Goal: Find specific page/section: Find specific page/section

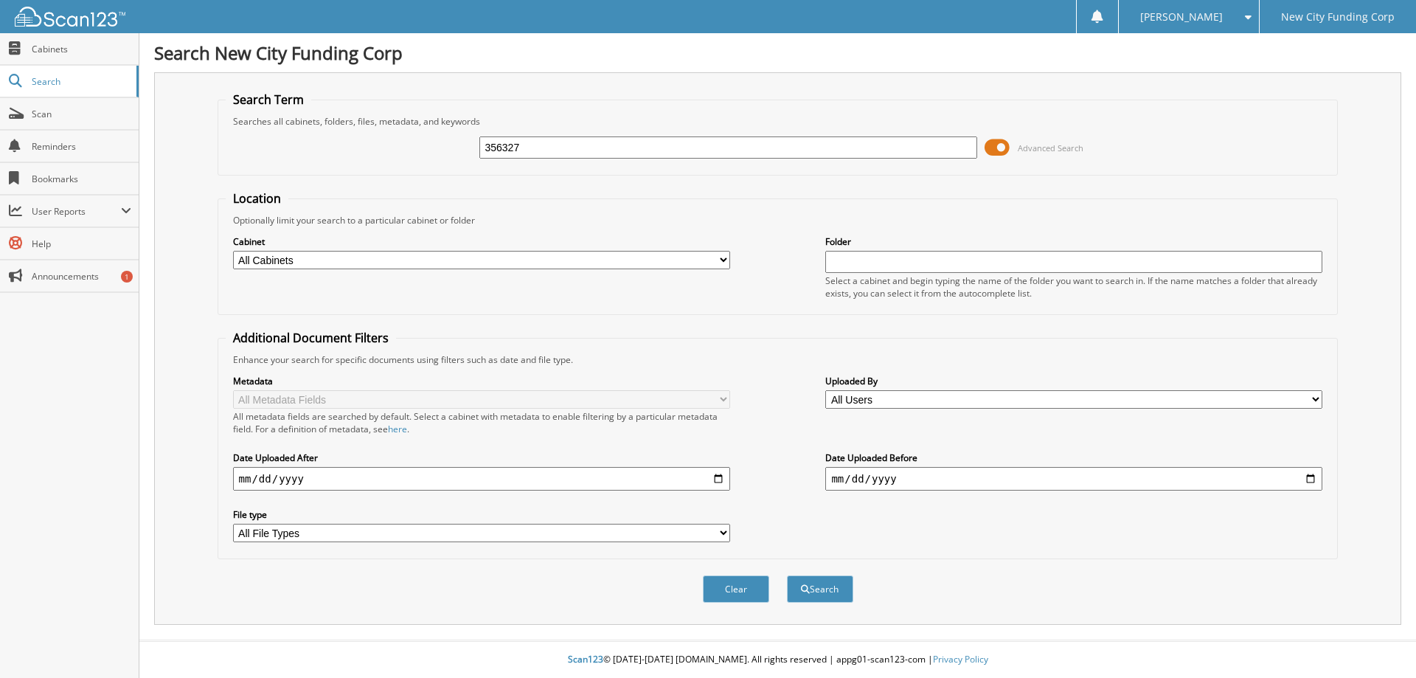
type input "356327"
click at [787, 575] on button "Search" at bounding box center [820, 588] width 66 height 27
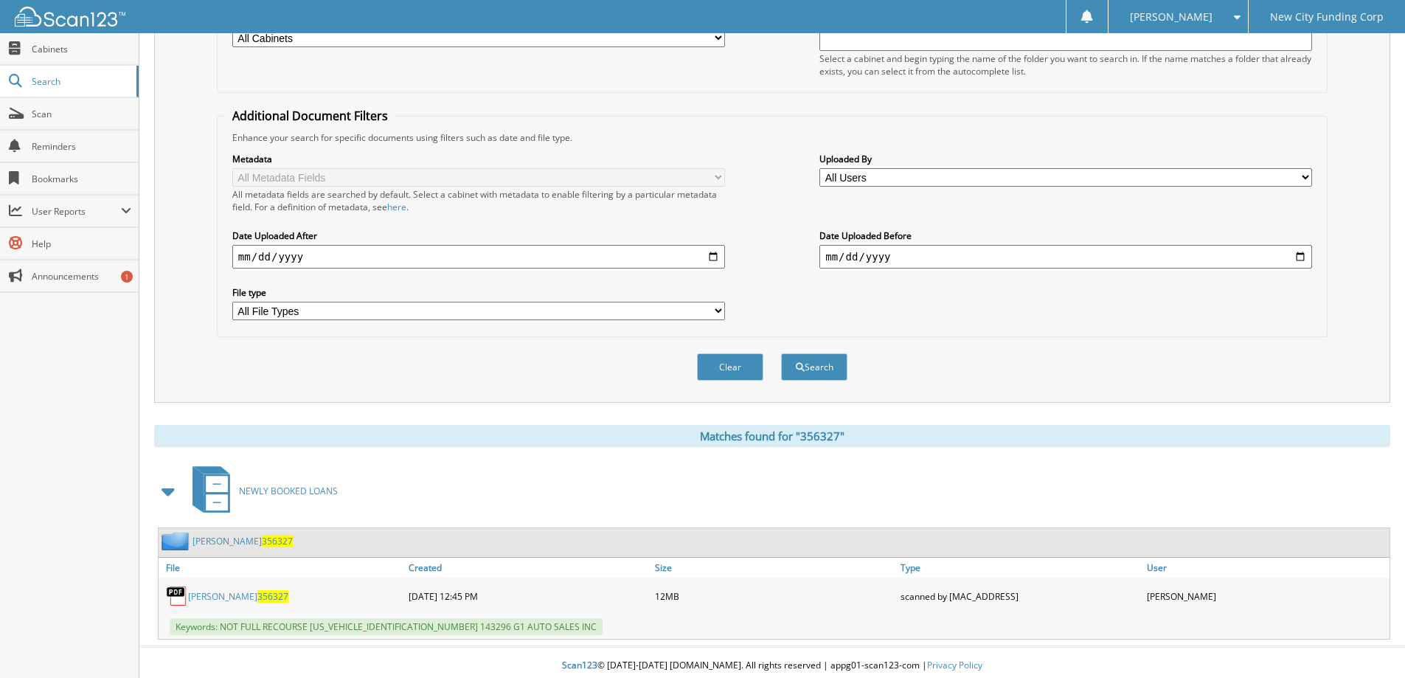
scroll to position [229, 0]
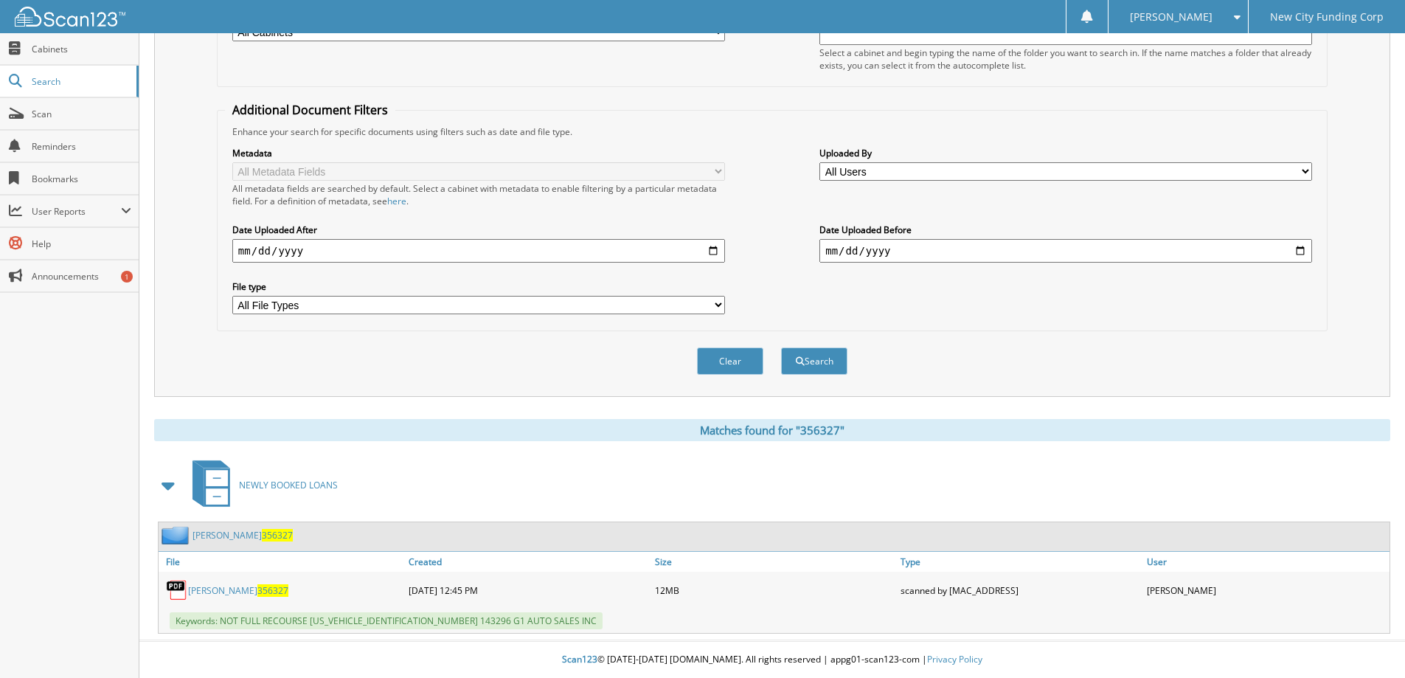
click at [206, 588] on link "JULIA VELEZ 356327" at bounding box center [238, 590] width 100 height 13
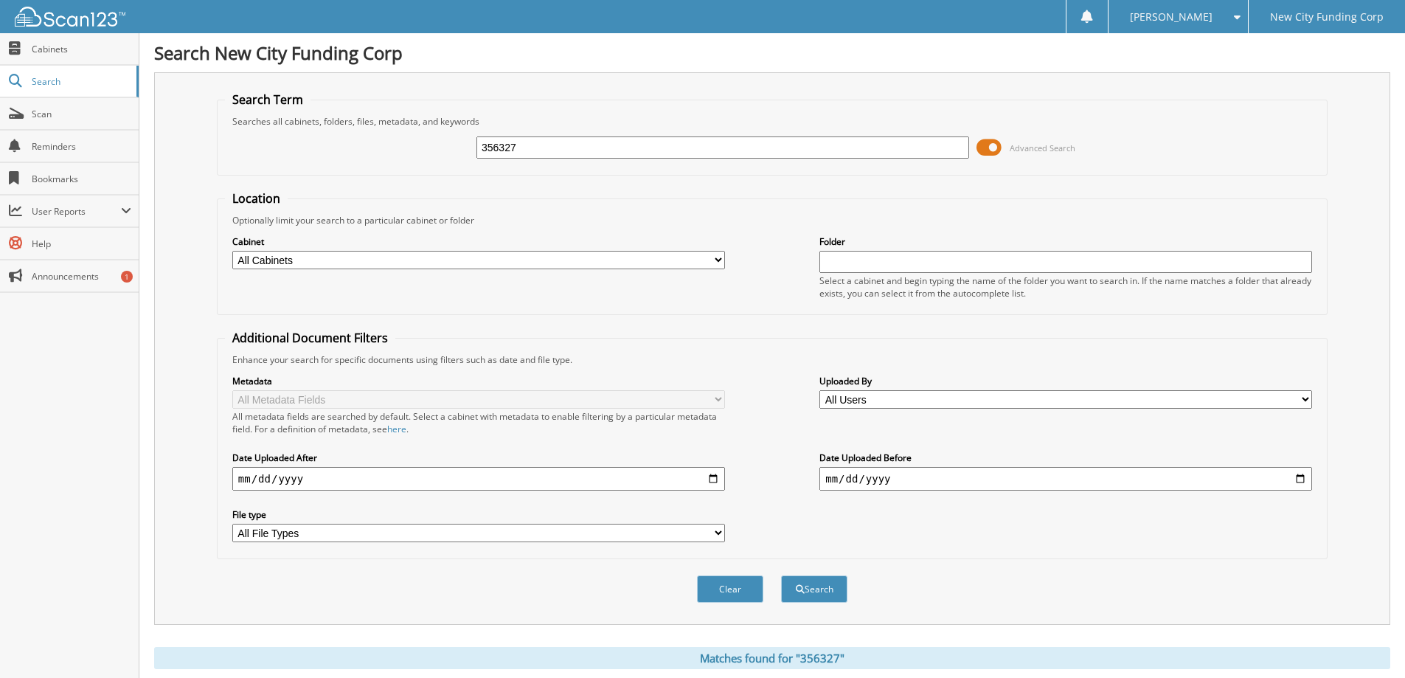
drag, startPoint x: 560, startPoint y: 148, endPoint x: 369, endPoint y: 123, distance: 192.6
click at [369, 123] on fieldset "Search Term Searches all cabinets, folders, files, metadata, and keywords 35632…" at bounding box center [772, 133] width 1110 height 84
type input "338798"
click at [781, 575] on button "Search" at bounding box center [814, 588] width 66 height 27
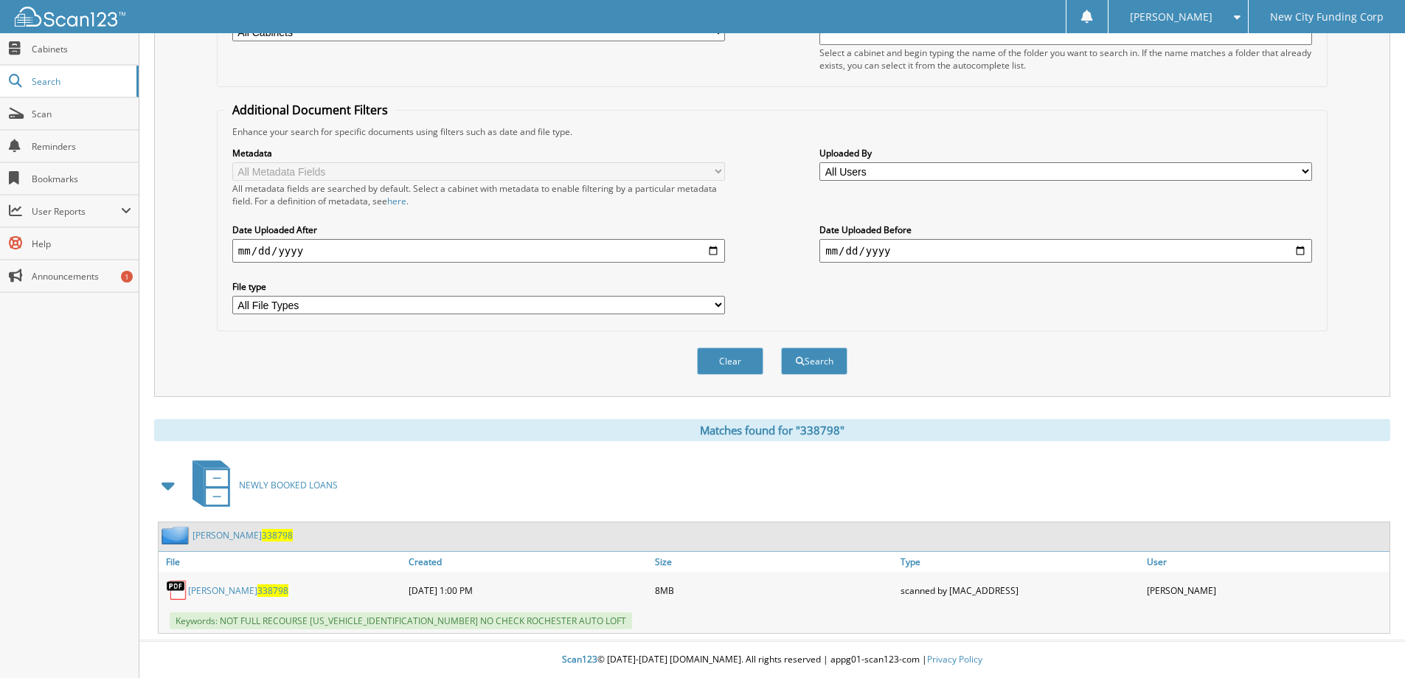
click at [218, 588] on link "[PERSON_NAME] 338798" at bounding box center [238, 590] width 100 height 13
